Goal: Task Accomplishment & Management: Use online tool/utility

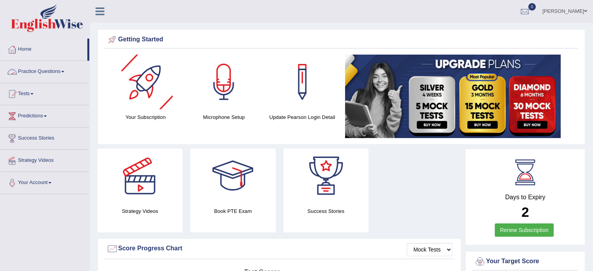
click at [45, 74] on link "Practice Questions" at bounding box center [44, 70] width 89 height 19
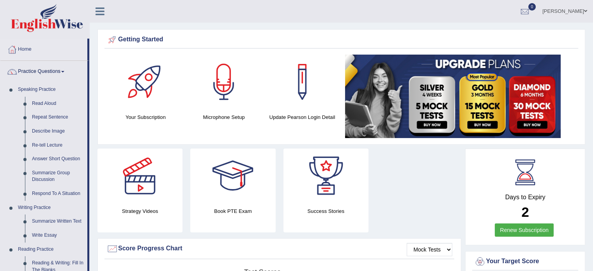
click at [45, 74] on link "Practice Questions" at bounding box center [43, 70] width 87 height 19
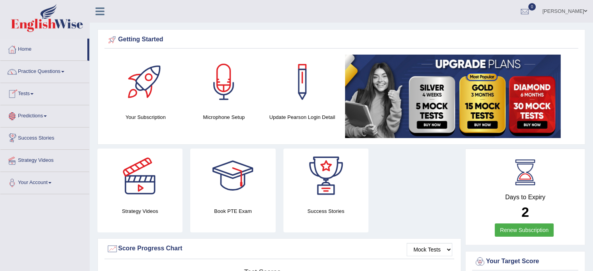
click at [25, 94] on link "Tests" at bounding box center [44, 92] width 89 height 19
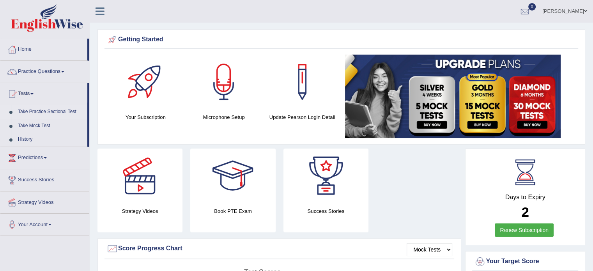
click at [30, 110] on link "Take Practice Sectional Test" at bounding box center [50, 112] width 73 height 14
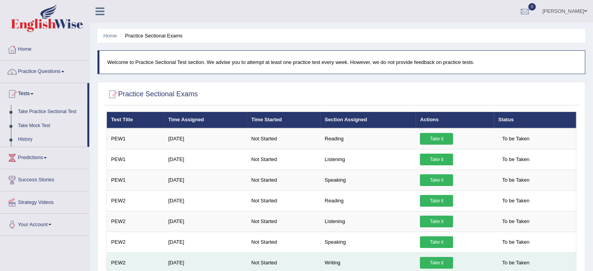
click at [439, 260] on link "Take it" at bounding box center [436, 263] width 33 height 12
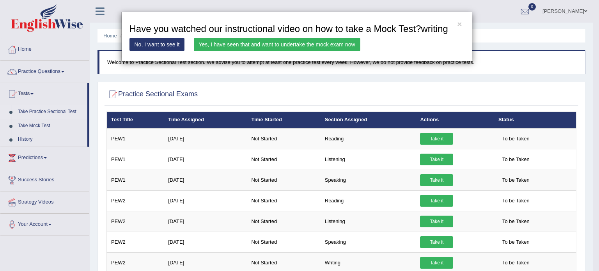
click at [266, 46] on link "Yes, I have seen that and want to undertake the mock exam now" at bounding box center [277, 44] width 167 height 13
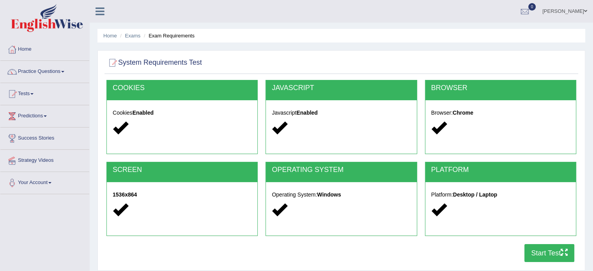
click at [557, 251] on button "Start Test" at bounding box center [549, 253] width 50 height 18
